Goal: Check status: Check status

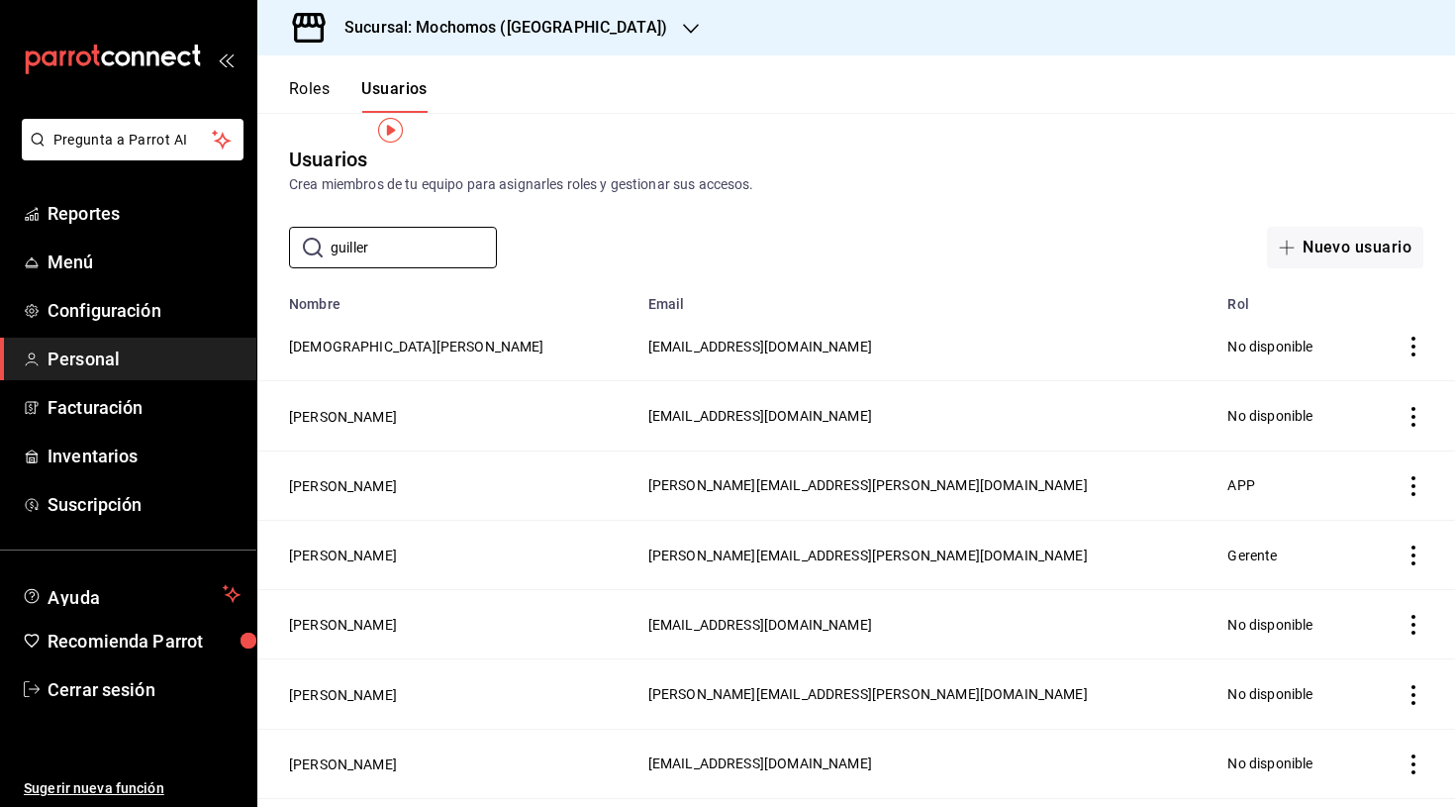
scroll to position [30, 0]
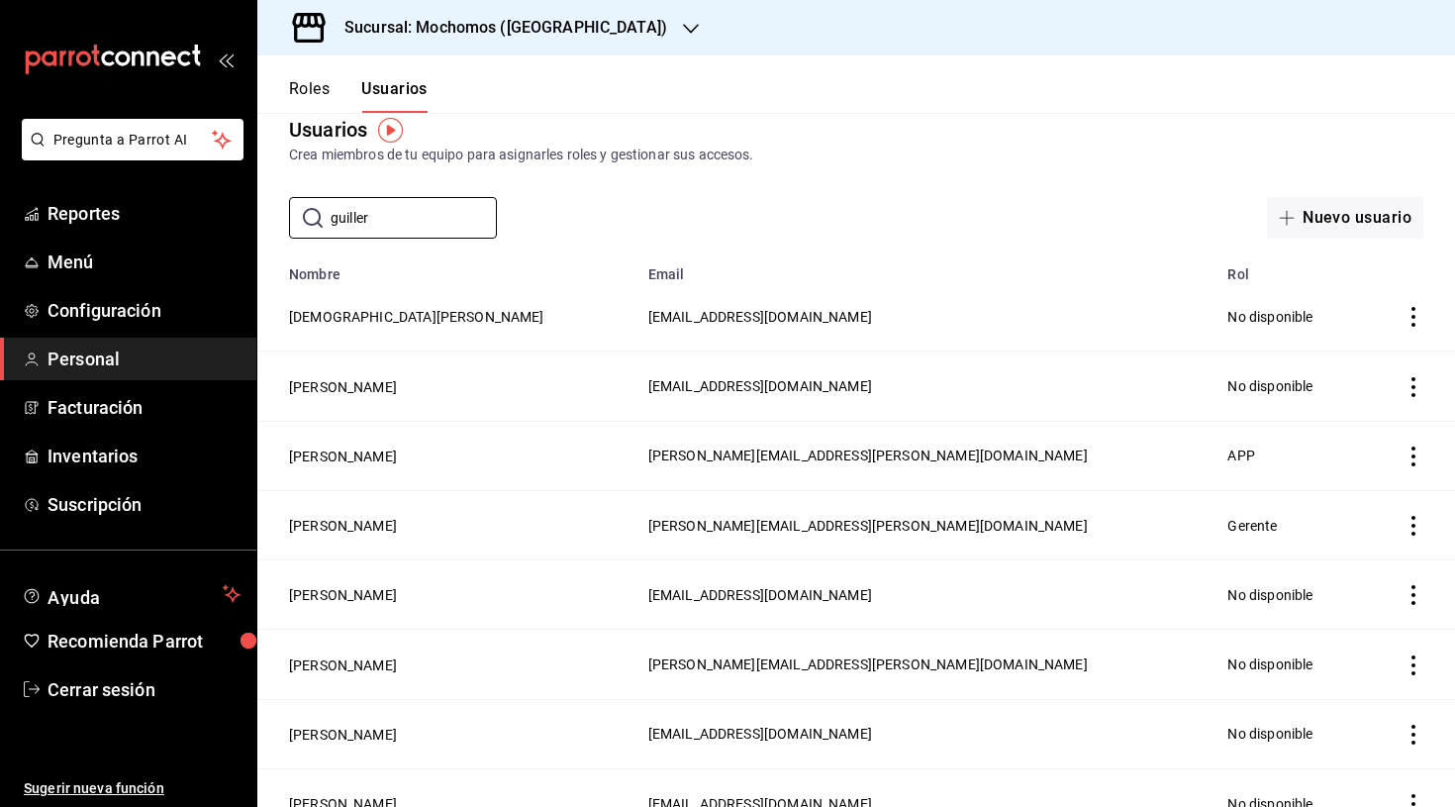
click at [549, 41] on div "Sucursal: Mochomos ([GEOGRAPHIC_DATA])" at bounding box center [490, 27] width 434 height 55
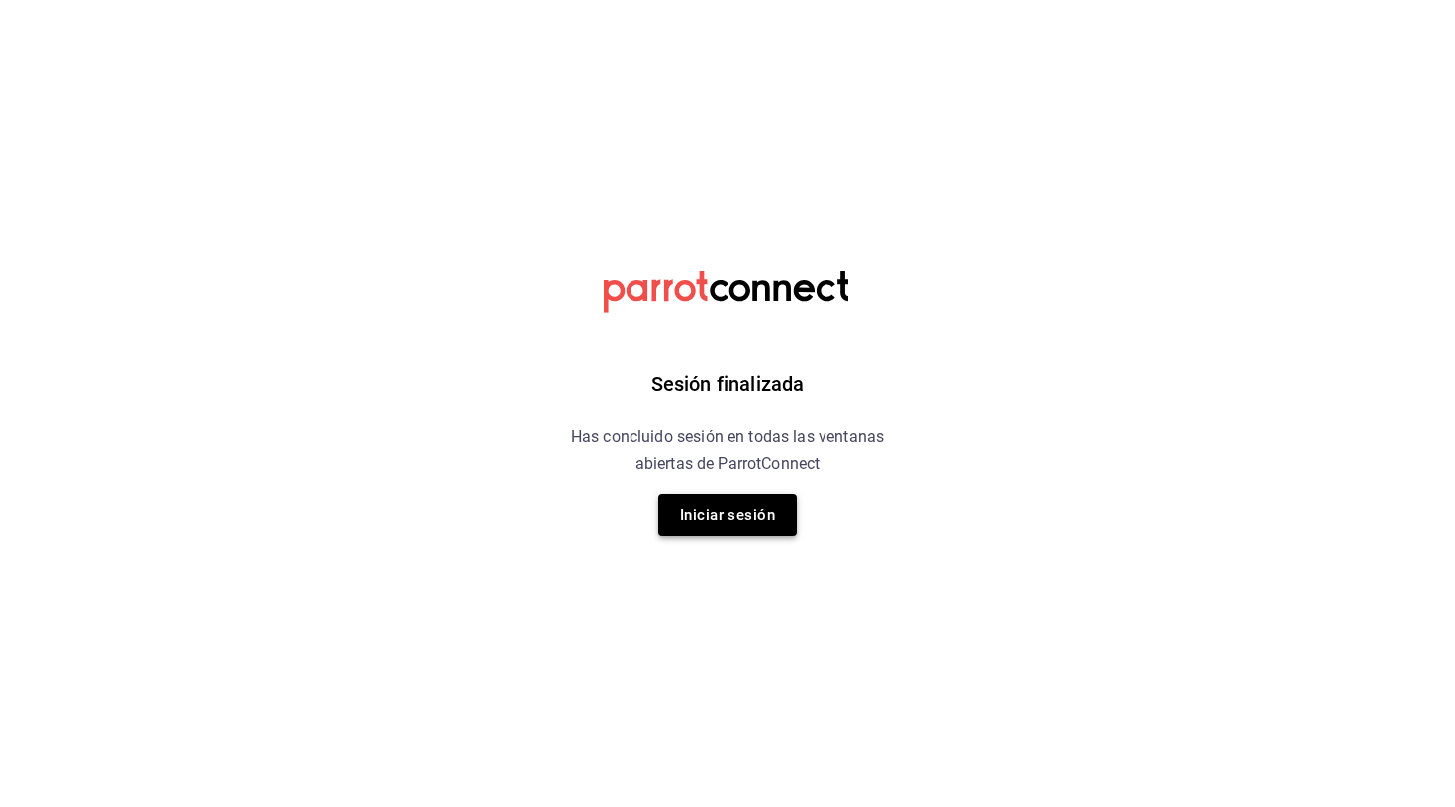
click at [692, 509] on button "Iniciar sesión" at bounding box center [727, 515] width 139 height 42
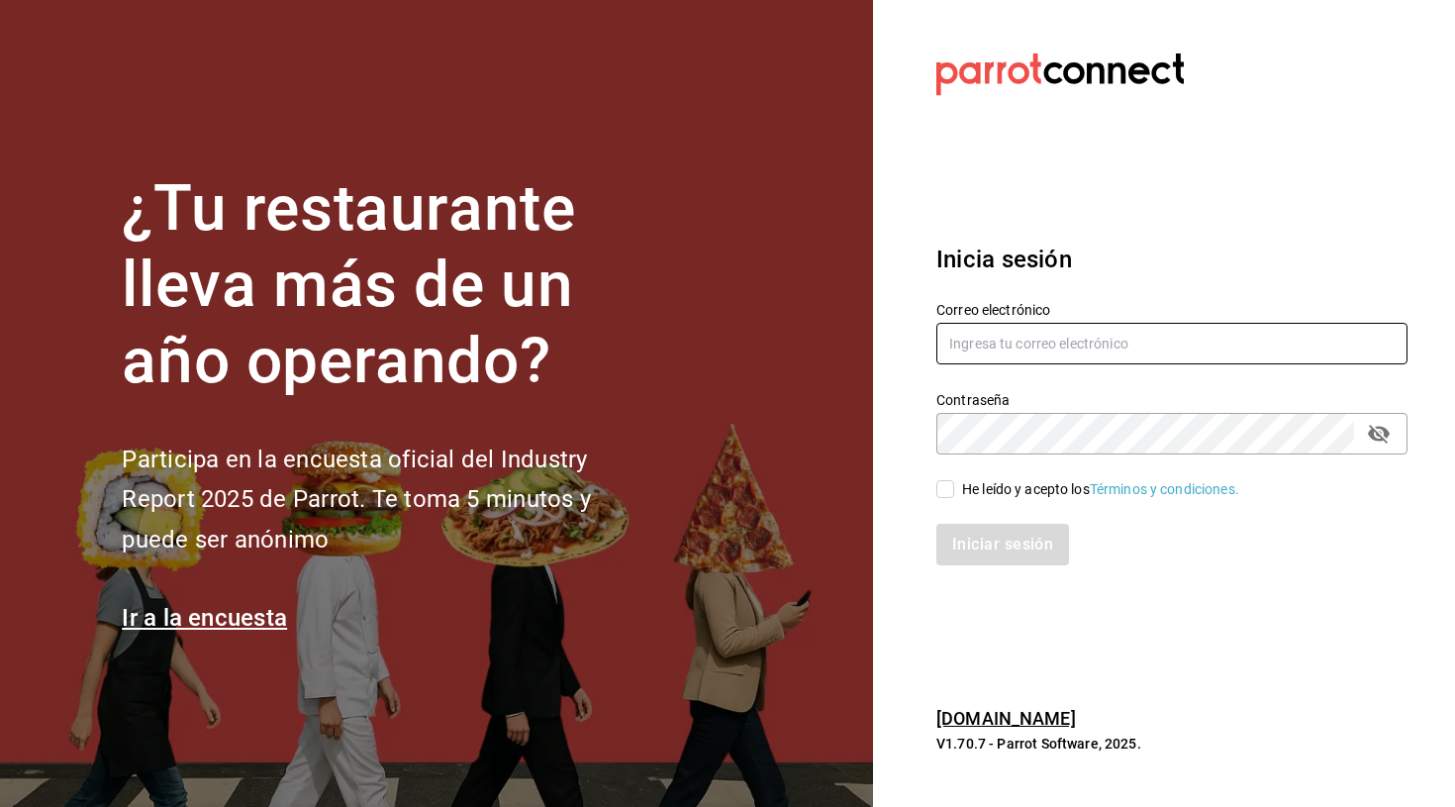
type input "[PERSON_NAME][EMAIL_ADDRESS][PERSON_NAME][DOMAIN_NAME]"
click at [947, 488] on input "He leído y acepto los Términos y condiciones." at bounding box center [946, 489] width 18 height 18
checkbox input "true"
click at [999, 551] on button "Iniciar sesión" at bounding box center [1004, 545] width 135 height 42
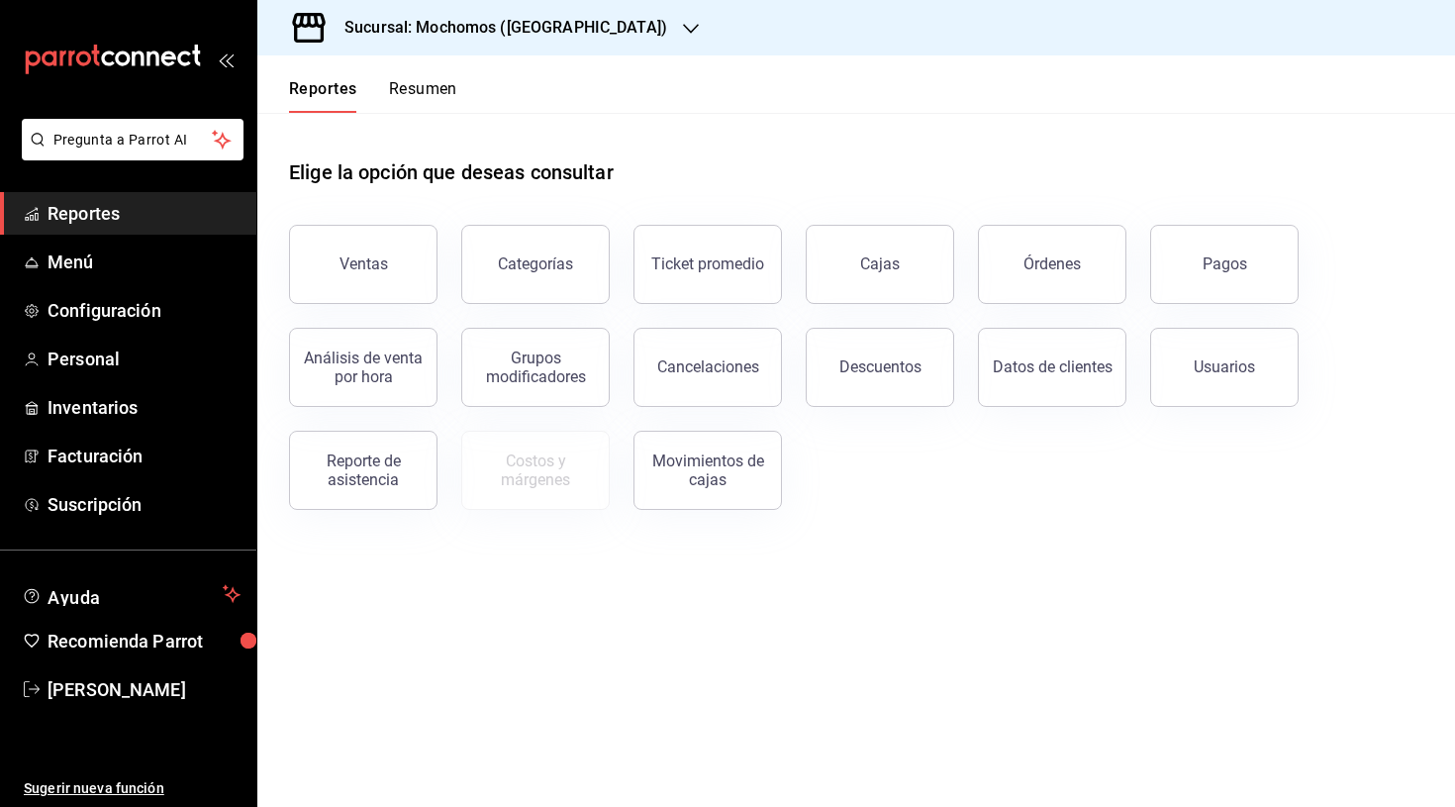
click at [490, 24] on h3 "Sucursal: Mochomos ([GEOGRAPHIC_DATA])" at bounding box center [498, 28] width 339 height 24
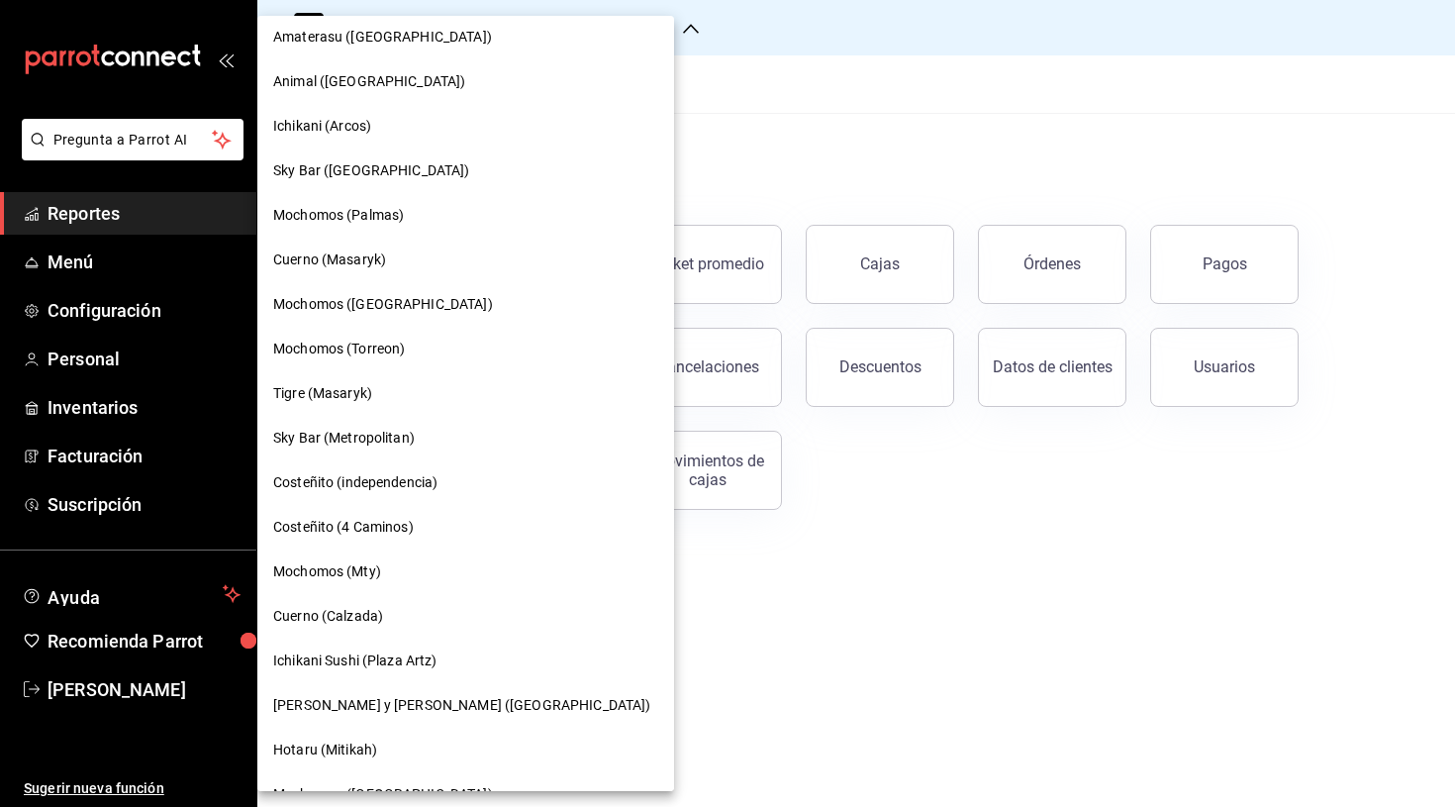
scroll to position [376, 0]
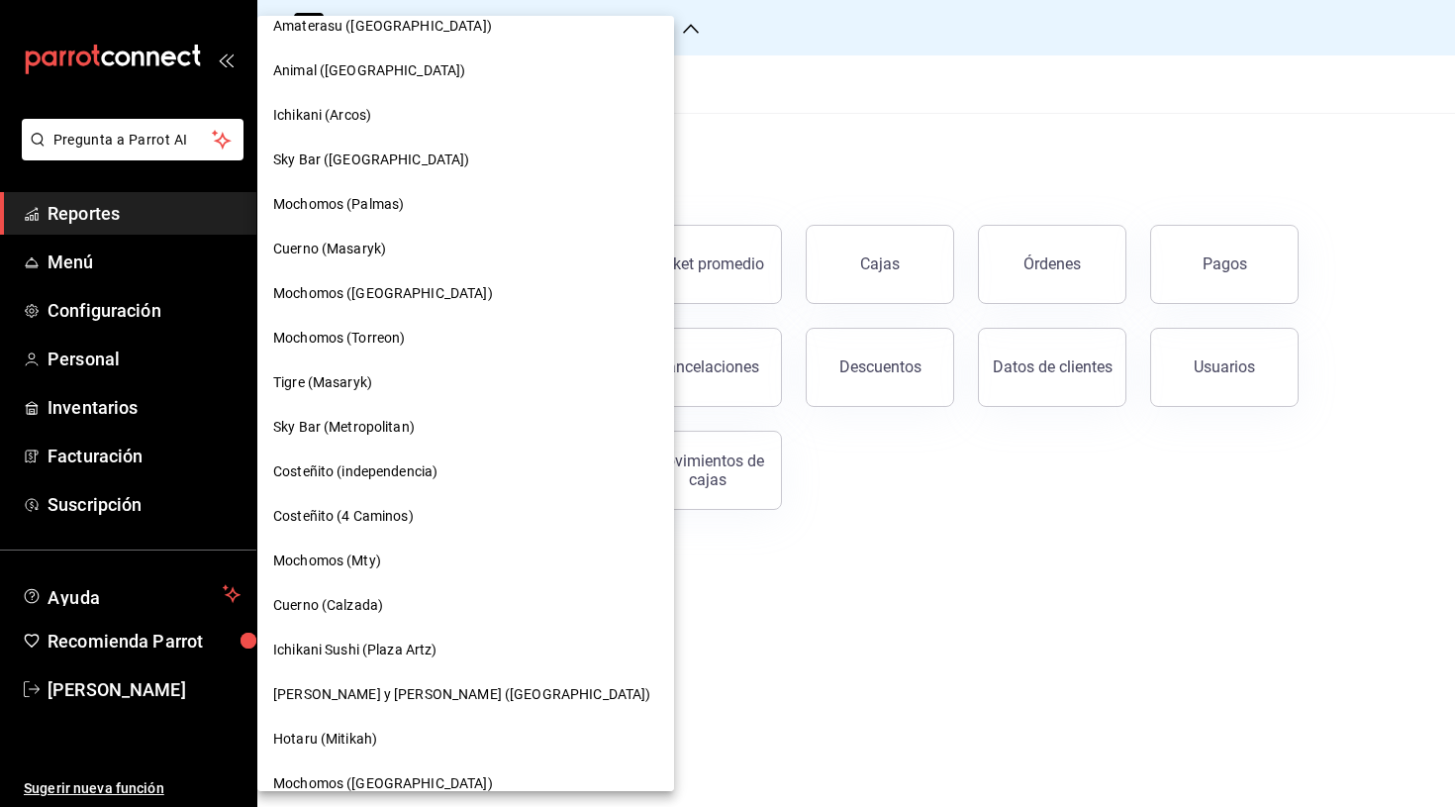
click at [313, 610] on span "Cuerno (Calzada)" at bounding box center [328, 605] width 110 height 21
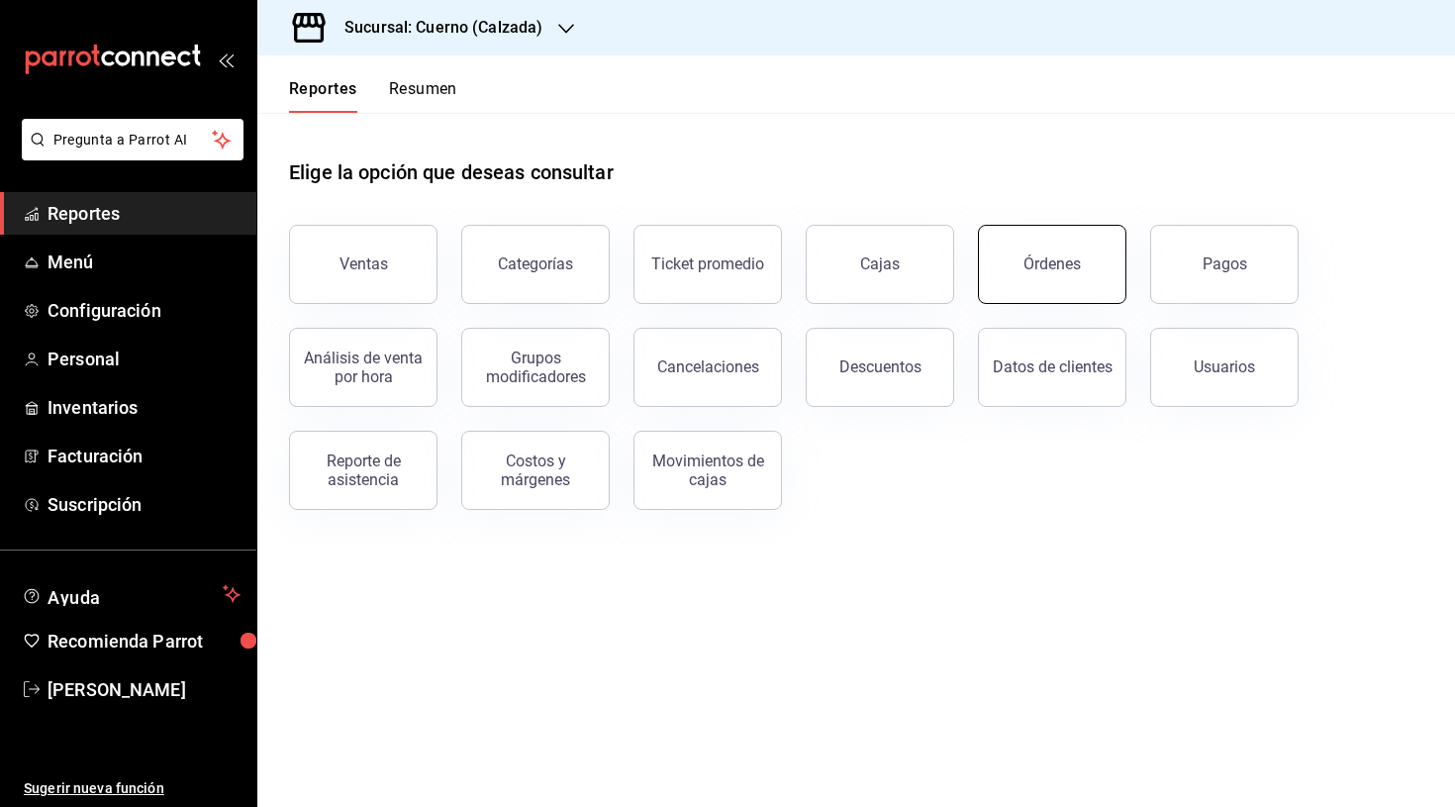
click at [1064, 285] on button "Órdenes" at bounding box center [1052, 264] width 149 height 79
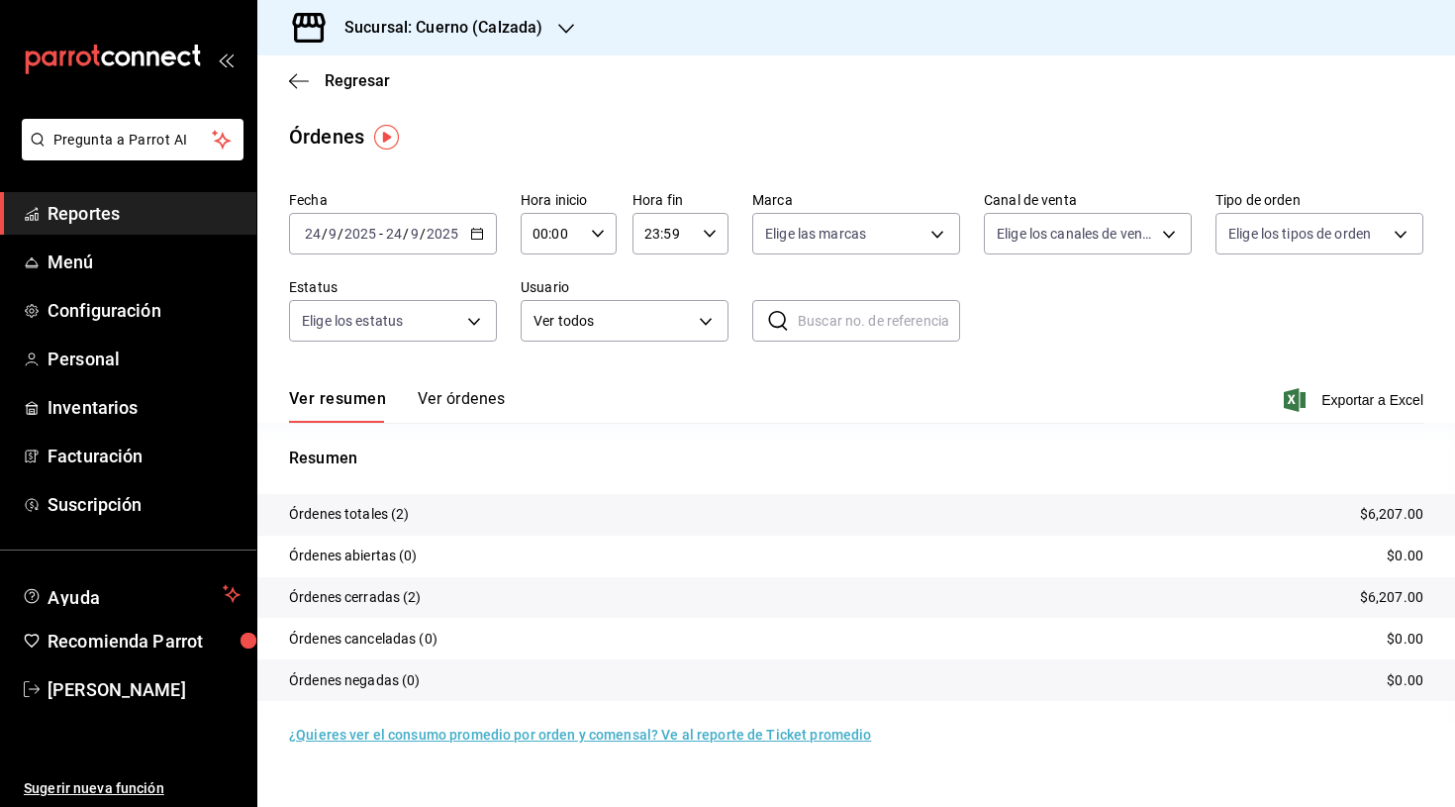
click at [867, 313] on input "text" at bounding box center [879, 321] width 162 height 40
paste input "230925-P-0036"
type input "230925-P-0036"
click at [471, 237] on \(Stroke\) "button" at bounding box center [477, 234] width 12 height 11
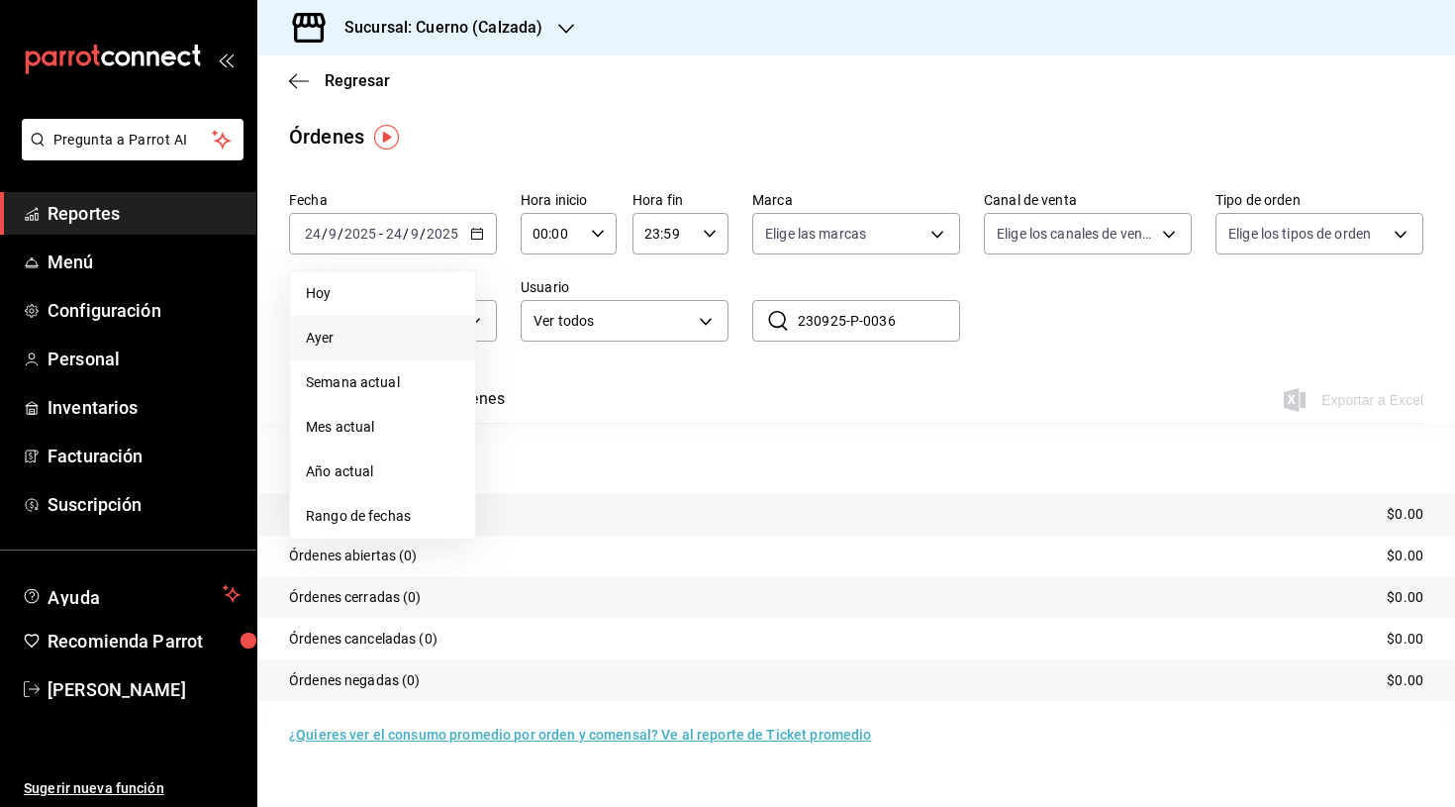
click at [341, 345] on span "Ayer" at bounding box center [382, 338] width 153 height 21
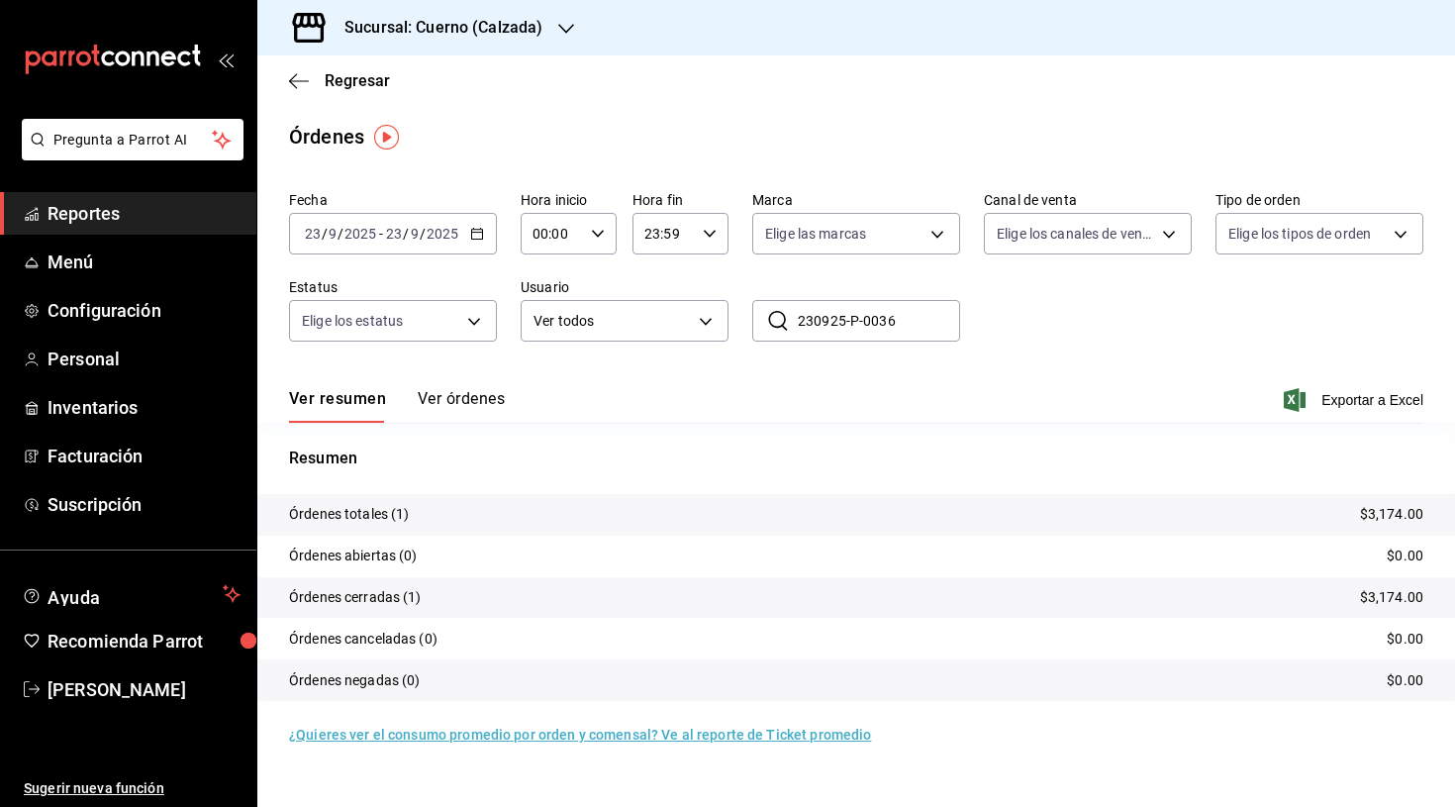
click at [626, 526] on tr "Órdenes totales (1) $3,174.00" at bounding box center [856, 515] width 1198 height 42
click at [450, 397] on button "Ver órdenes" at bounding box center [461, 406] width 87 height 34
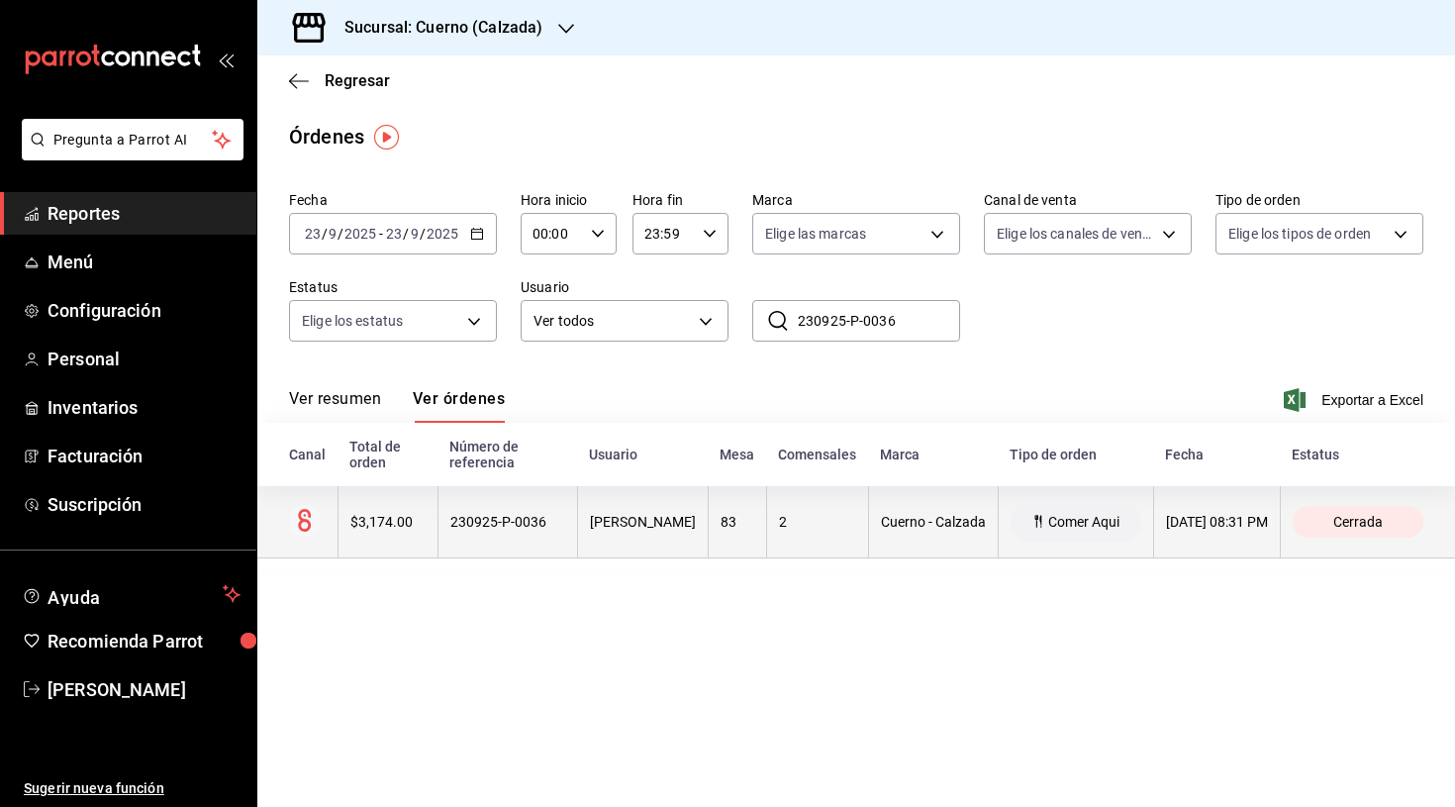
click at [380, 524] on div "$3,174.00" at bounding box center [387, 522] width 75 height 16
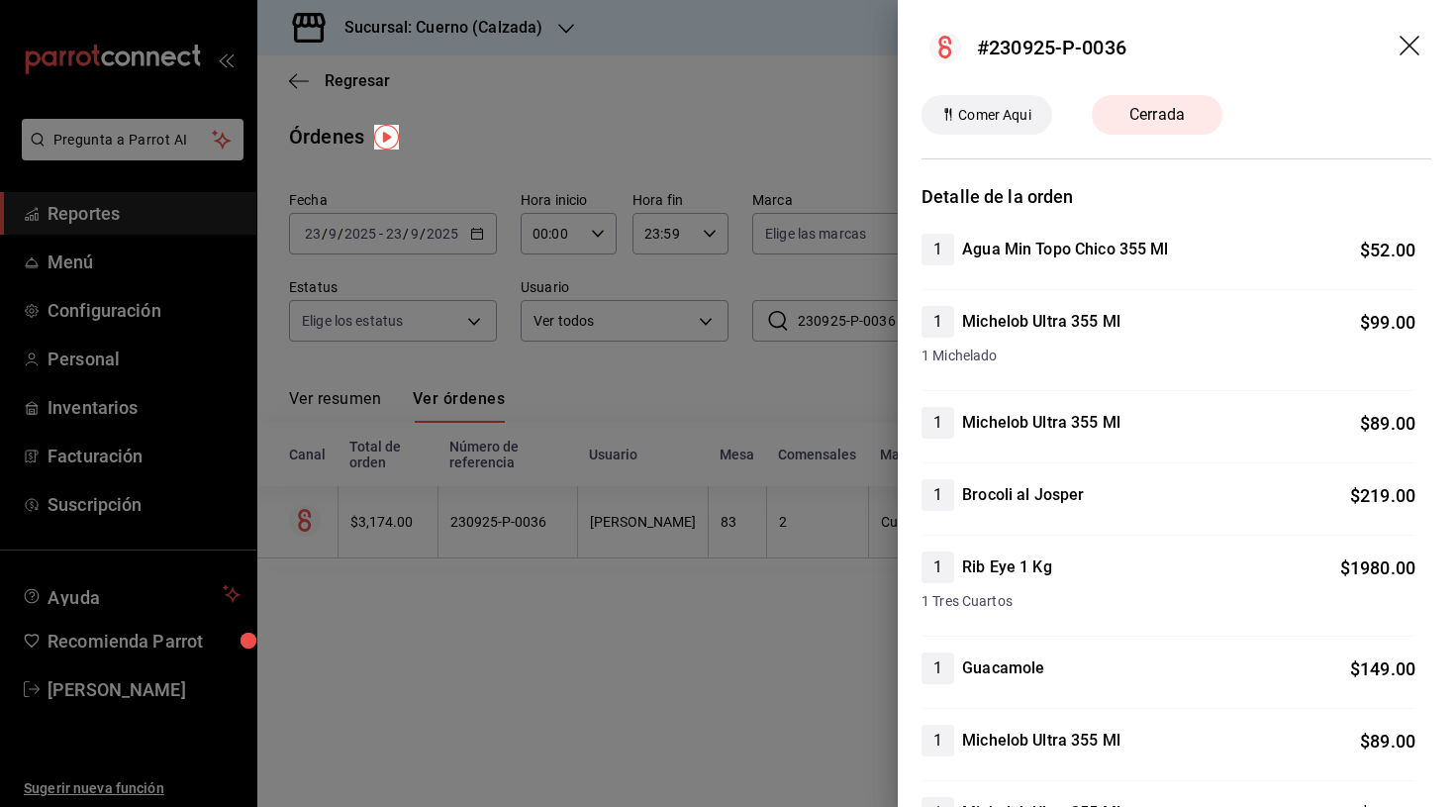
click at [1409, 46] on icon "drag" at bounding box center [1410, 46] width 20 height 20
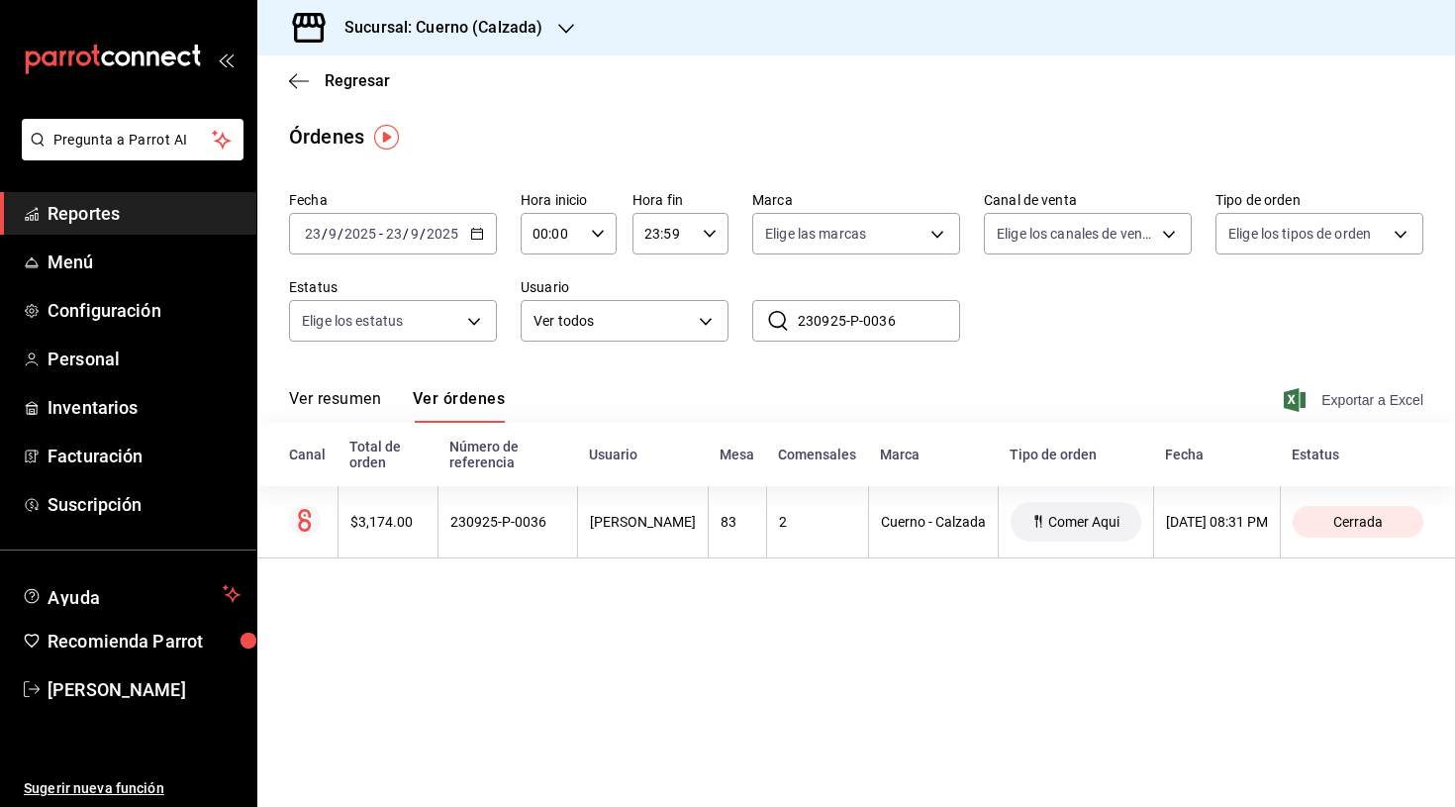
click at [1358, 397] on span "Exportar a Excel" at bounding box center [1356, 400] width 136 height 24
click at [333, 392] on button "Ver resumen" at bounding box center [335, 406] width 92 height 34
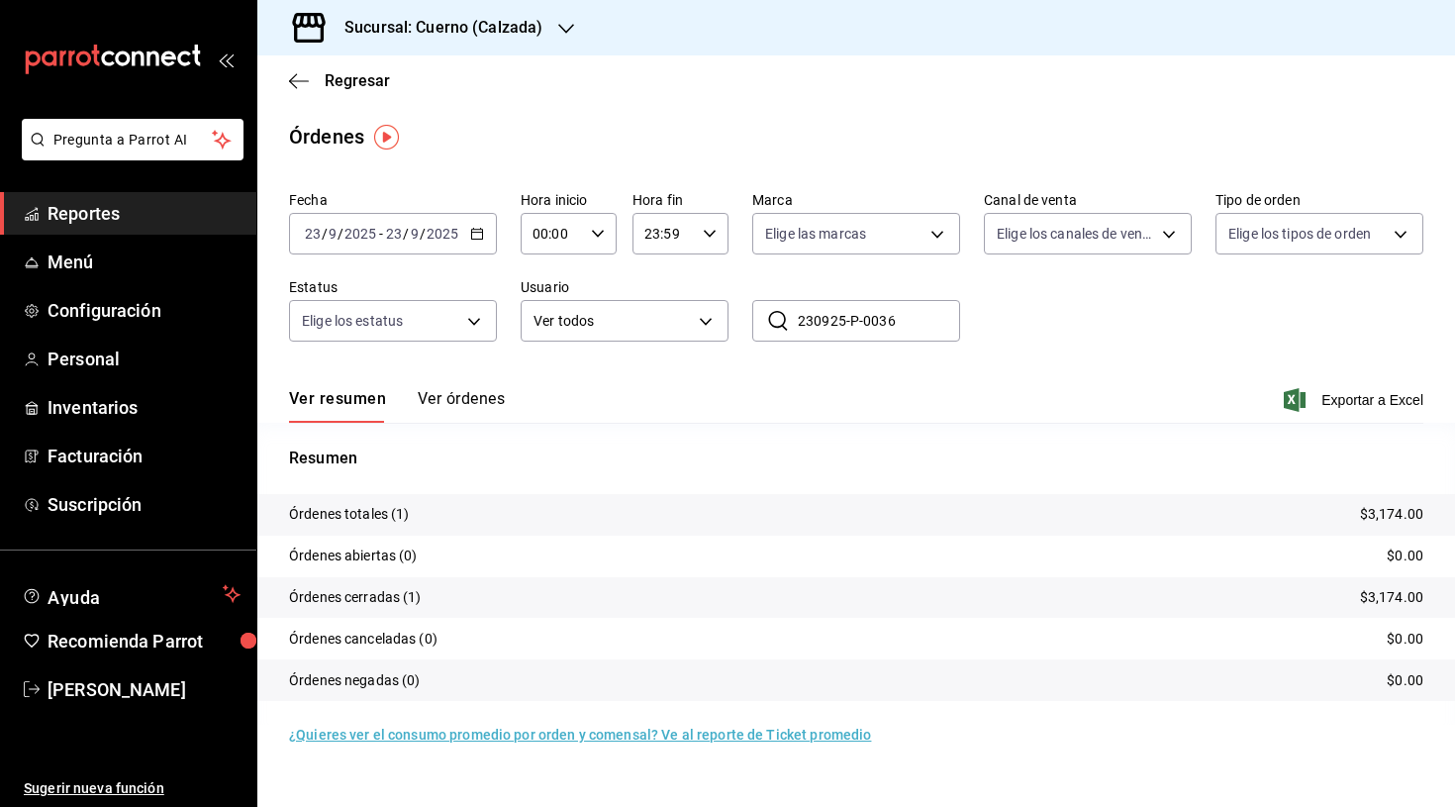
click at [1245, 517] on tr "Órdenes totales (1) $3,174.00" at bounding box center [856, 515] width 1198 height 42
click at [349, 519] on p "Órdenes totales (1)" at bounding box center [349, 514] width 121 height 21
click at [486, 393] on button "Ver órdenes" at bounding box center [461, 406] width 87 height 34
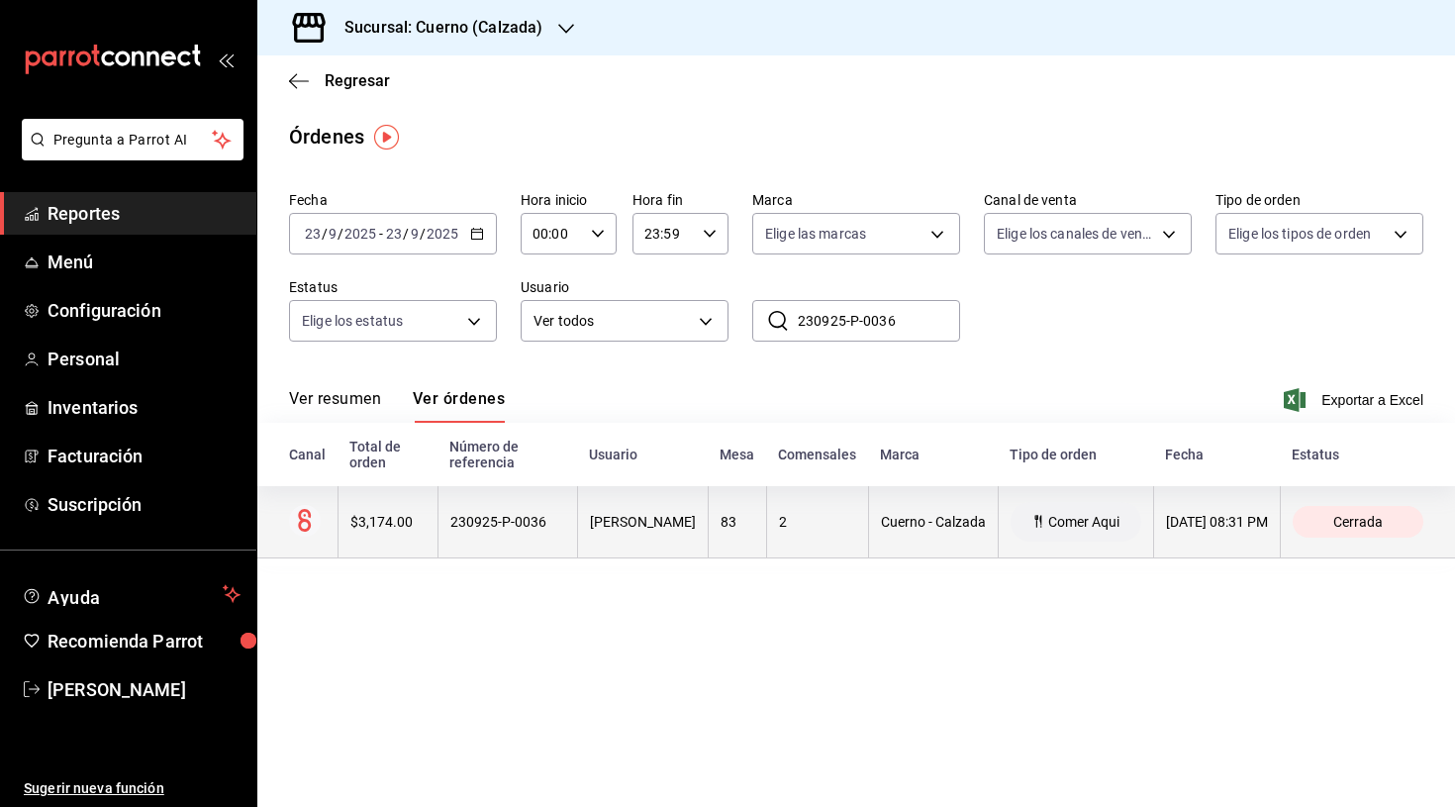
click at [480, 515] on div "230925-P-0036" at bounding box center [507, 522] width 115 height 16
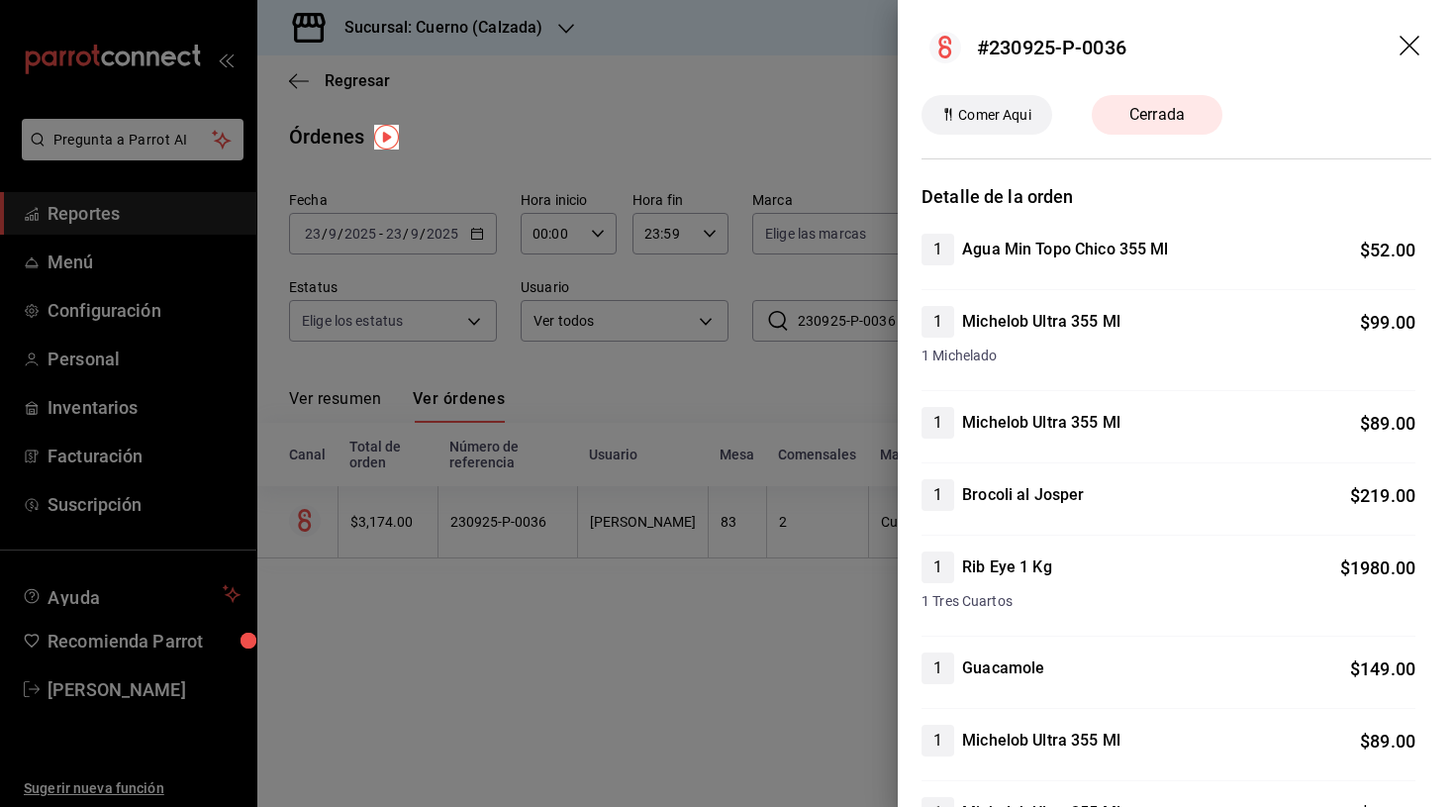
click at [1412, 46] on icon "drag" at bounding box center [1412, 48] width 24 height 24
